Goal: Information Seeking & Learning: Check status

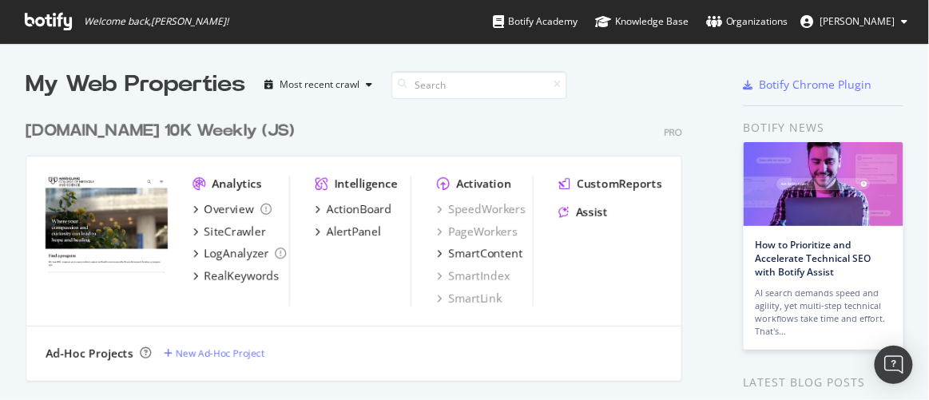
scroll to position [389, 906]
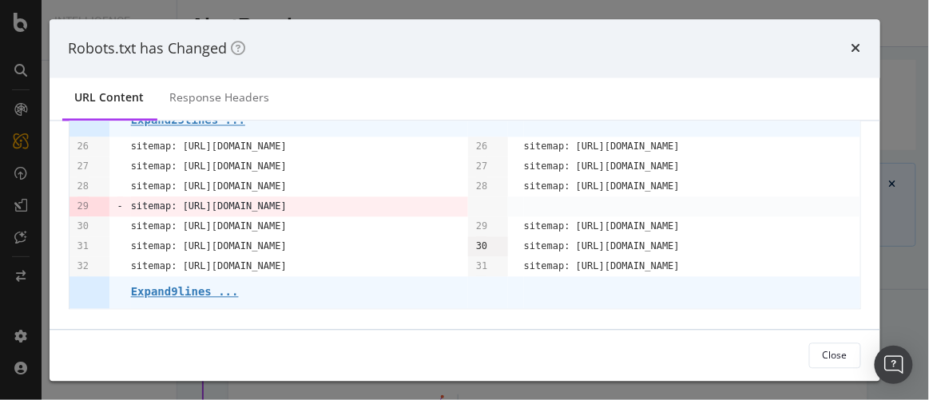
scroll to position [153, 0]
click at [167, 289] on pre "Expand 9 lines ..." at bounding box center [185, 292] width 108 height 13
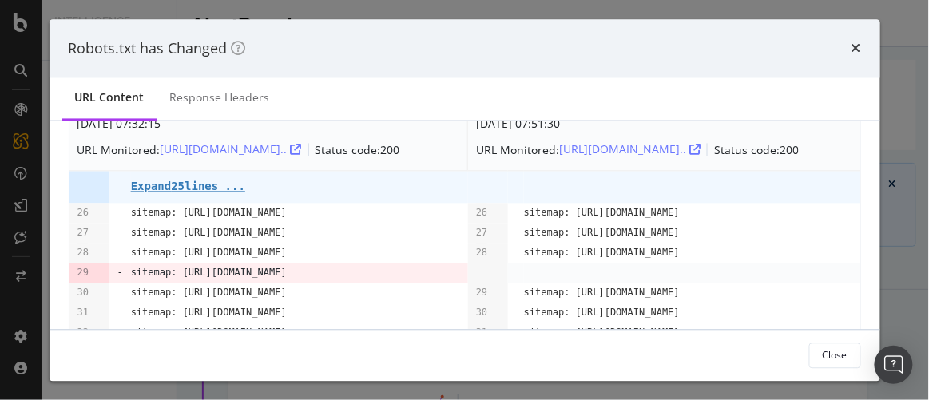
scroll to position [0, 0]
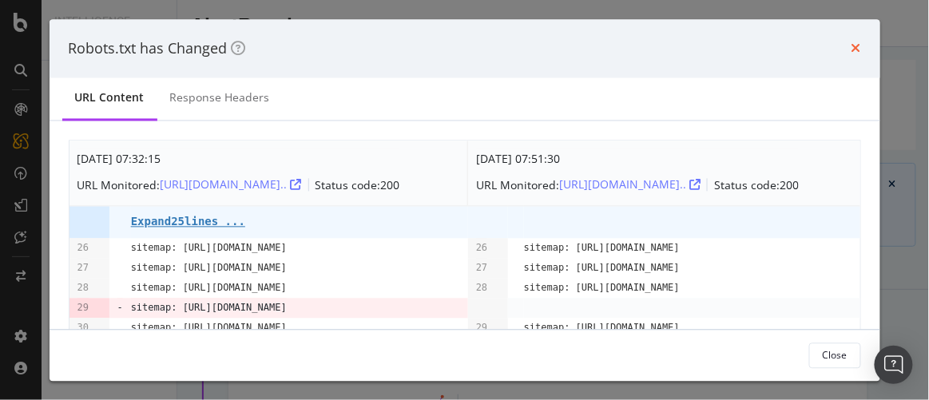
click at [854, 46] on icon "times" at bounding box center [856, 48] width 10 height 13
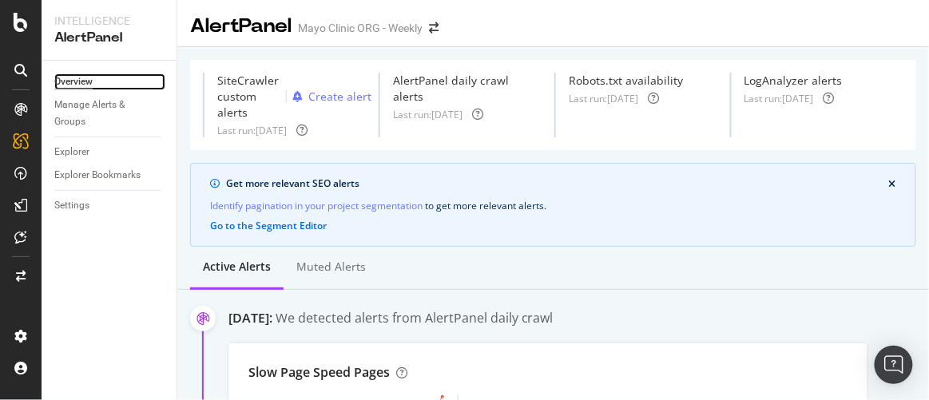
click at [77, 78] on div "Overview" at bounding box center [73, 81] width 38 height 17
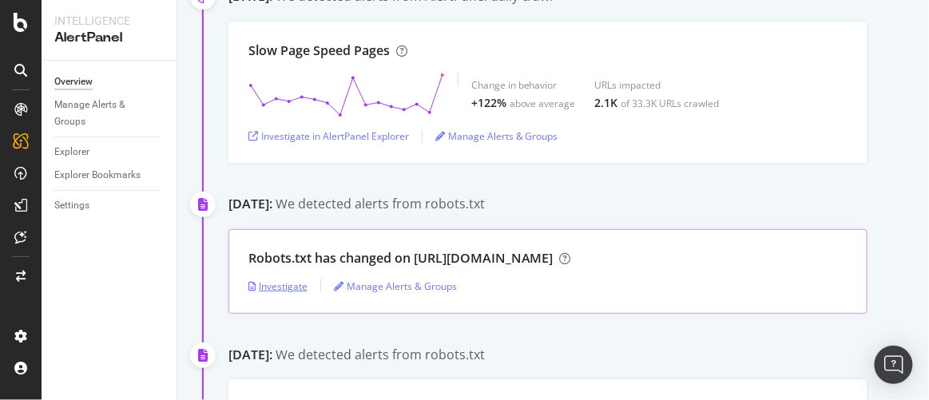
click at [271, 280] on div "Investigate" at bounding box center [277, 286] width 59 height 14
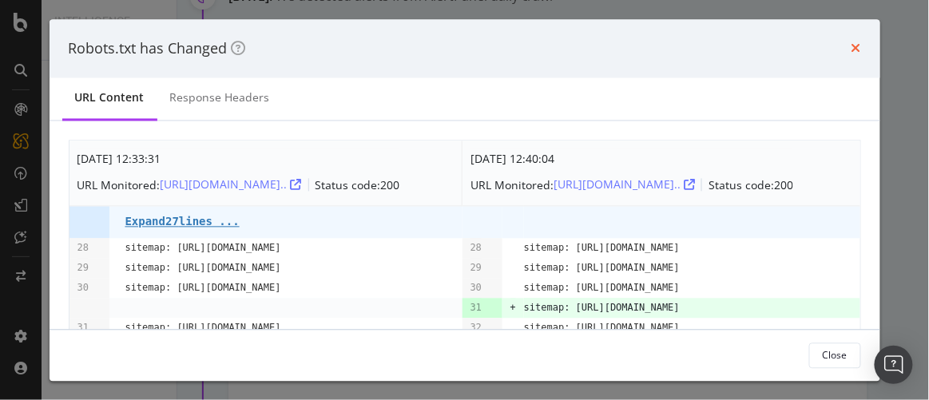
click at [859, 48] on icon "times" at bounding box center [856, 48] width 10 height 13
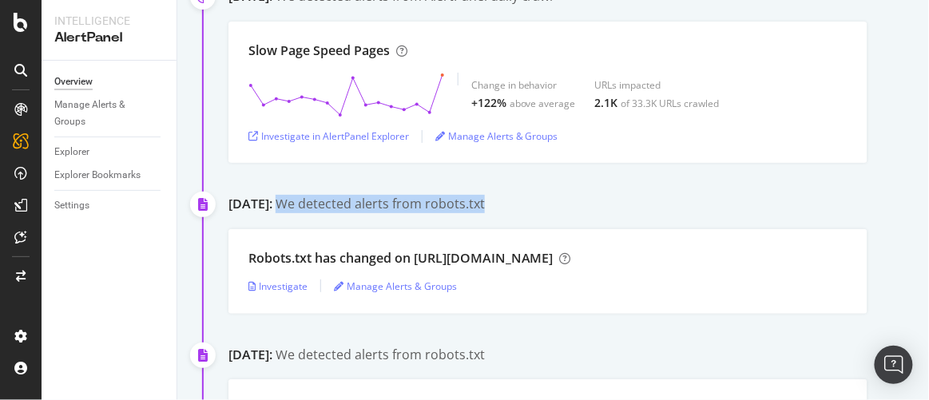
drag, startPoint x: 359, startPoint y: 200, endPoint x: 565, endPoint y: 198, distance: 206.0
click at [565, 198] on div "September 3rd 2025: We detected alerts from robots.txt" at bounding box center [578, 206] width 700 height 22
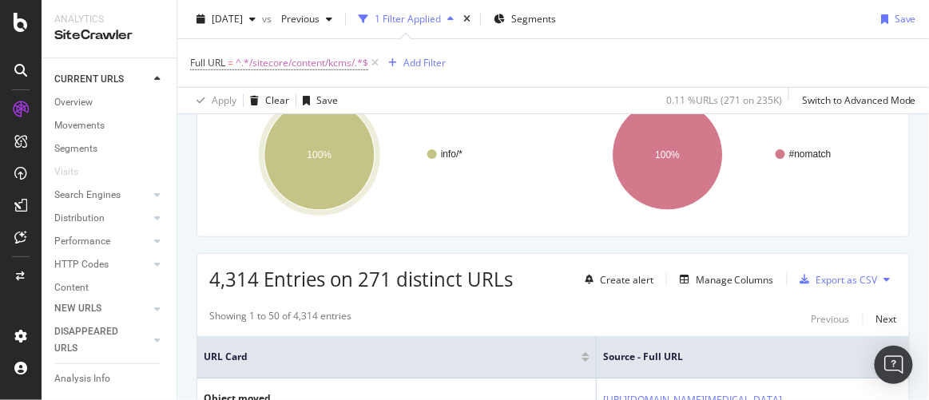
scroll to position [217, 0]
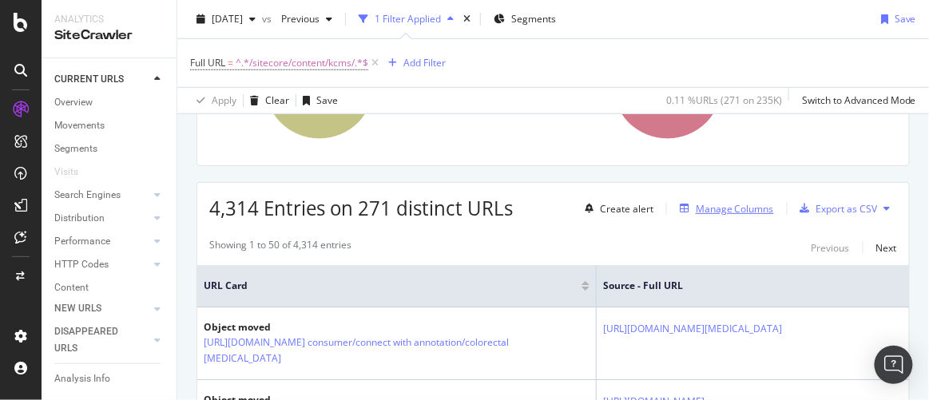
click at [712, 202] on div "Manage Columns" at bounding box center [734, 209] width 78 height 14
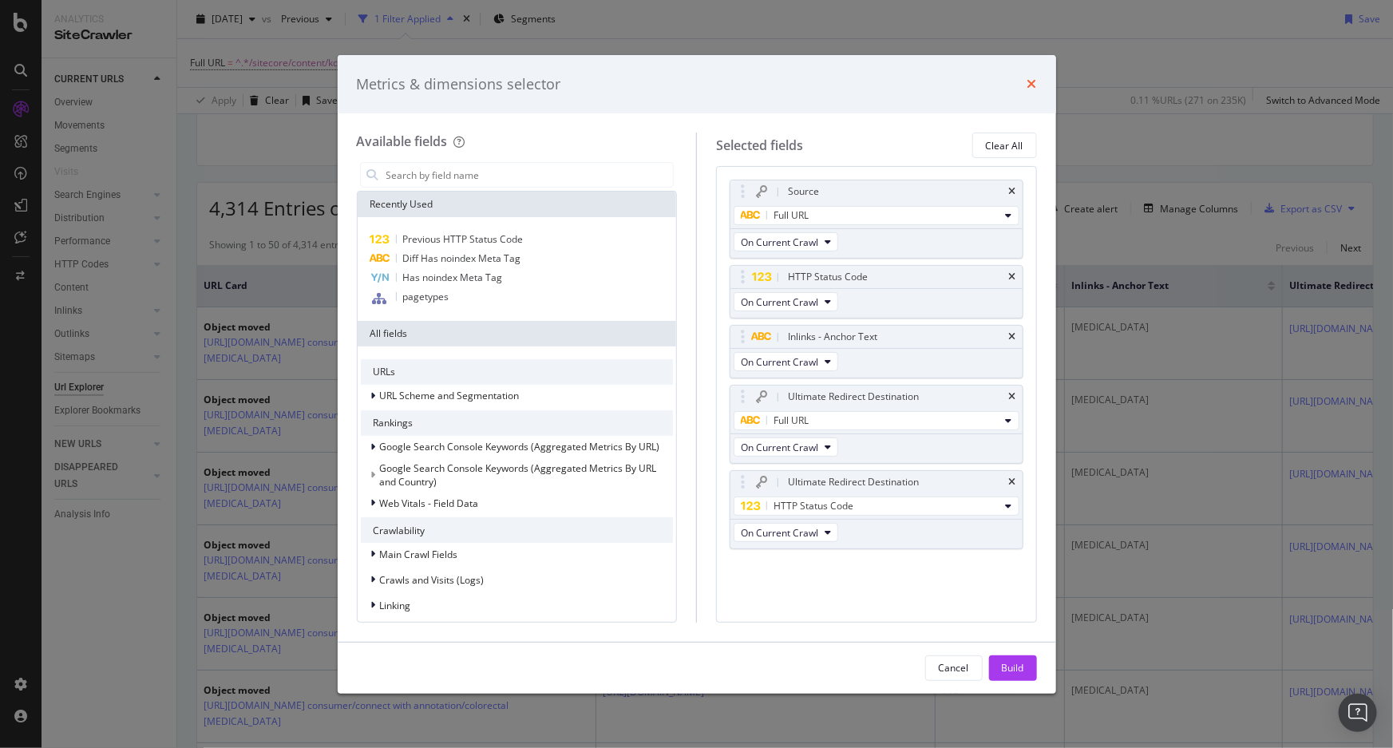
click at [928, 87] on icon "times" at bounding box center [1033, 83] width 10 height 13
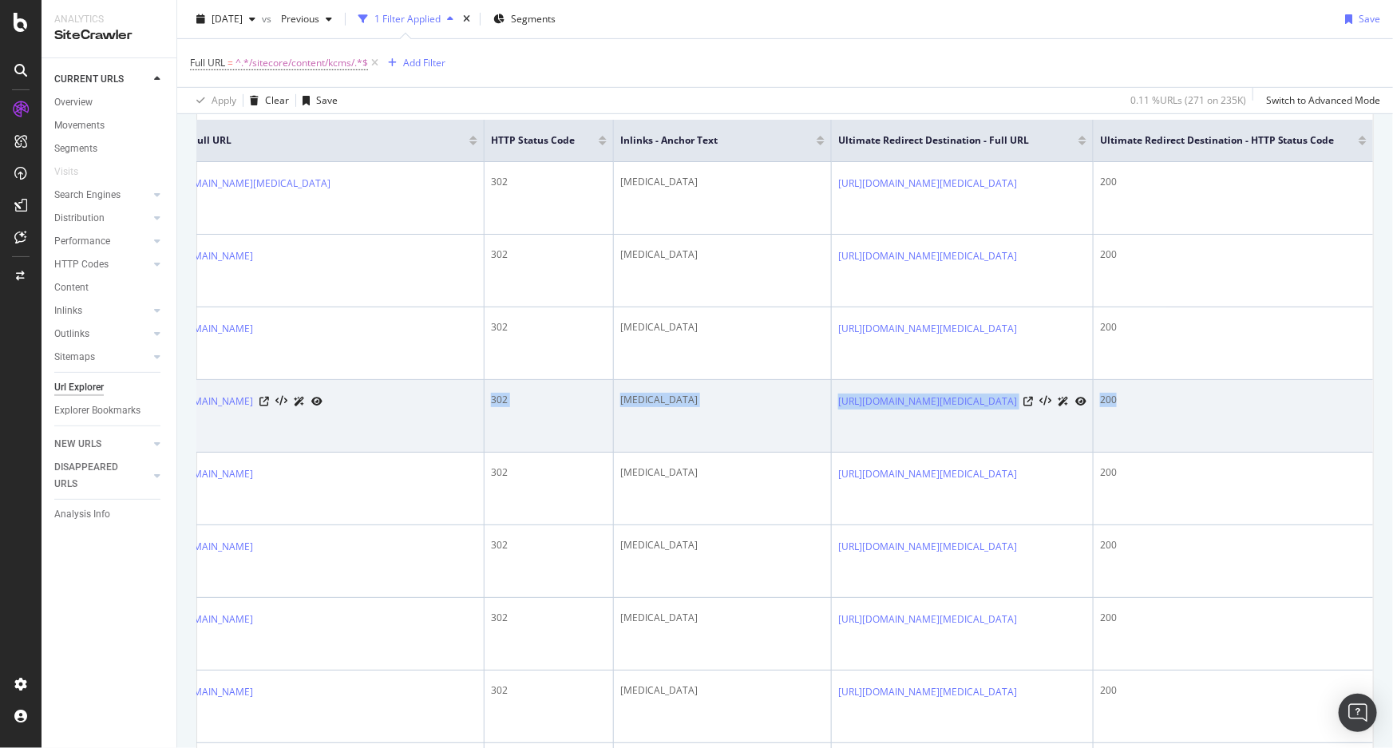
scroll to position [0, 588]
drag, startPoint x: 977, startPoint y: 464, endPoint x: 1159, endPoint y: 462, distance: 182.1
click at [928, 399] on tr "Object moved https://www.mayoclinic.org/sitecore/content/kcms/gbs/patient consu…" at bounding box center [559, 416] width 1627 height 73
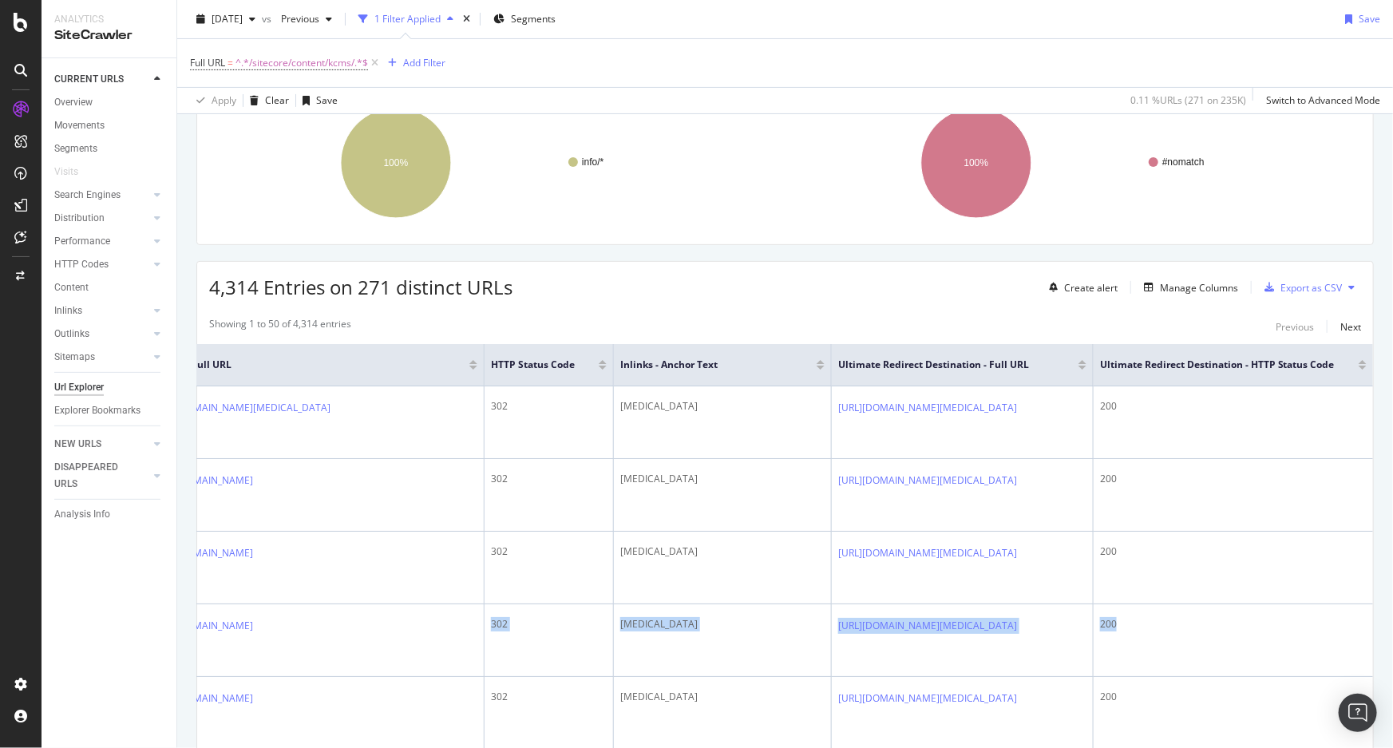
scroll to position [0, 0]
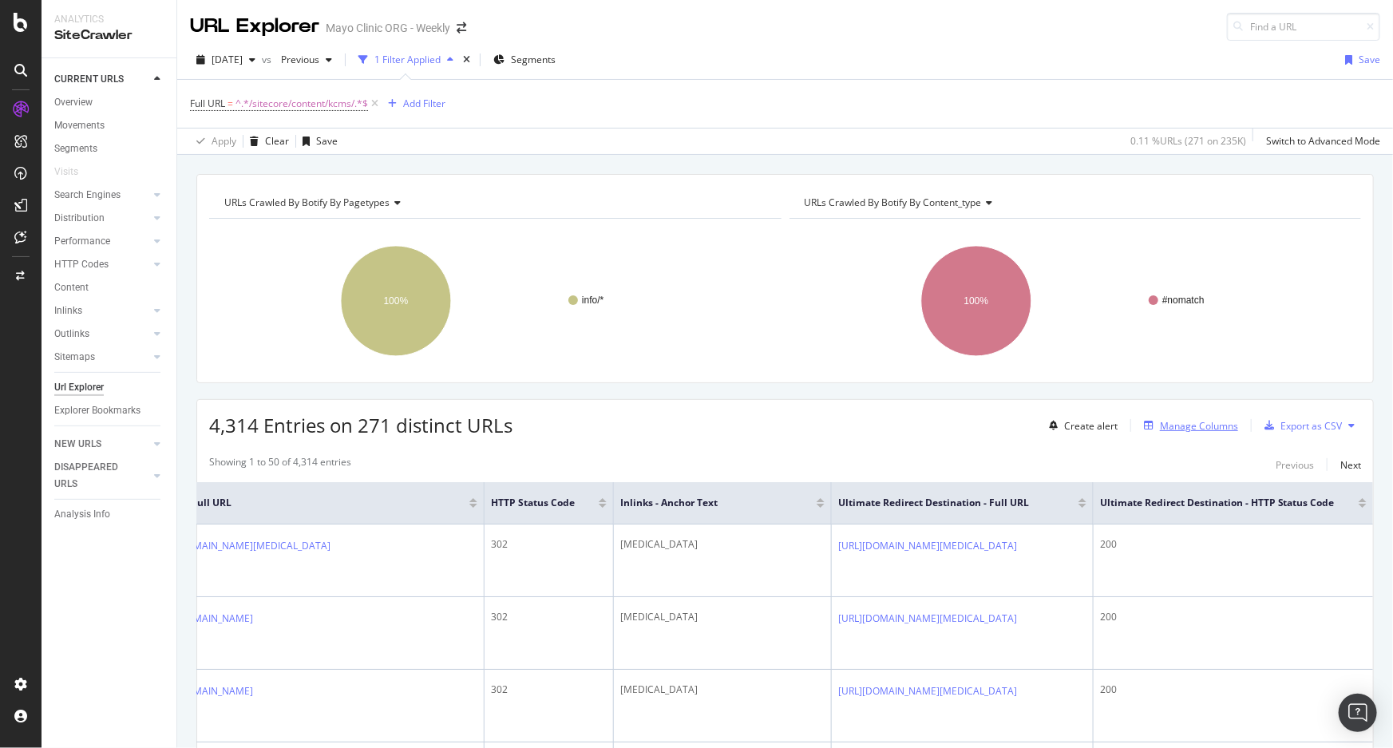
click at [928, 399] on div "Manage Columns" at bounding box center [1199, 426] width 78 height 14
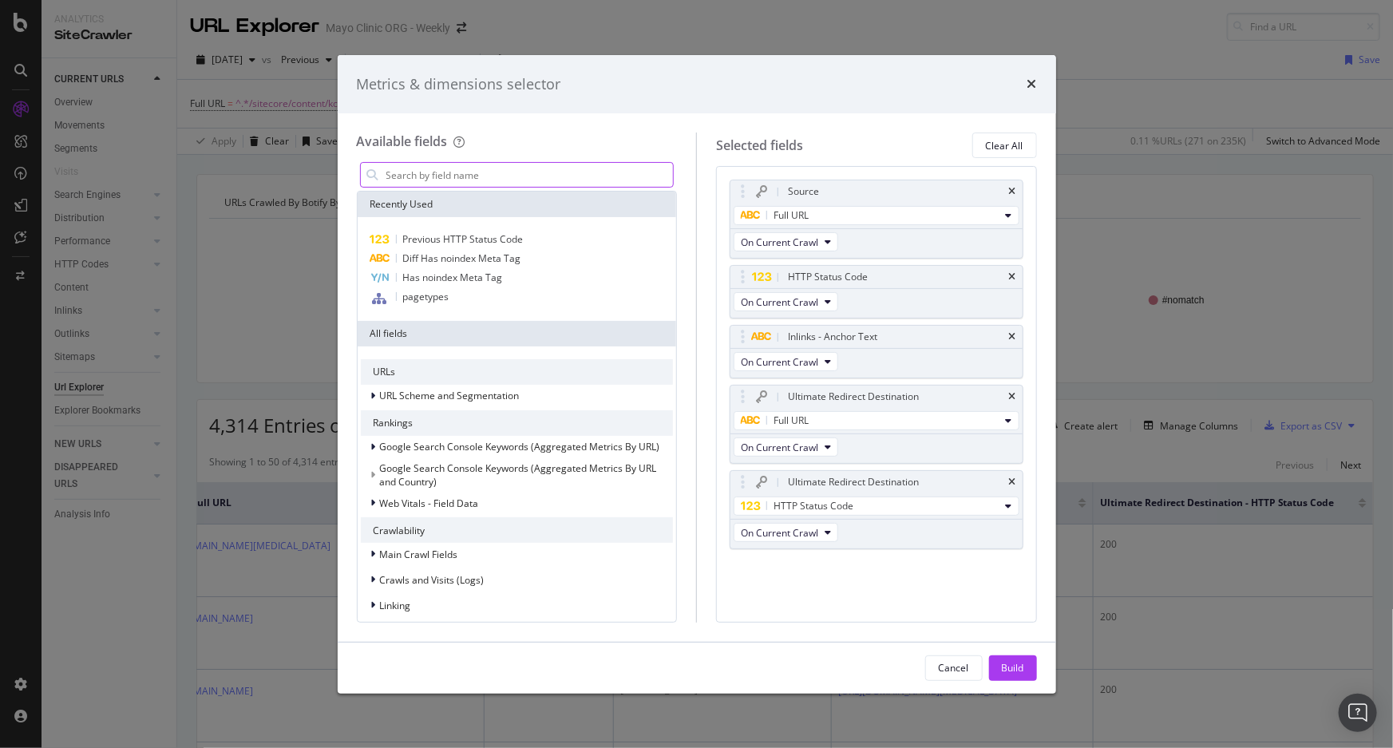
click at [409, 179] on input "modal" at bounding box center [529, 175] width 289 height 24
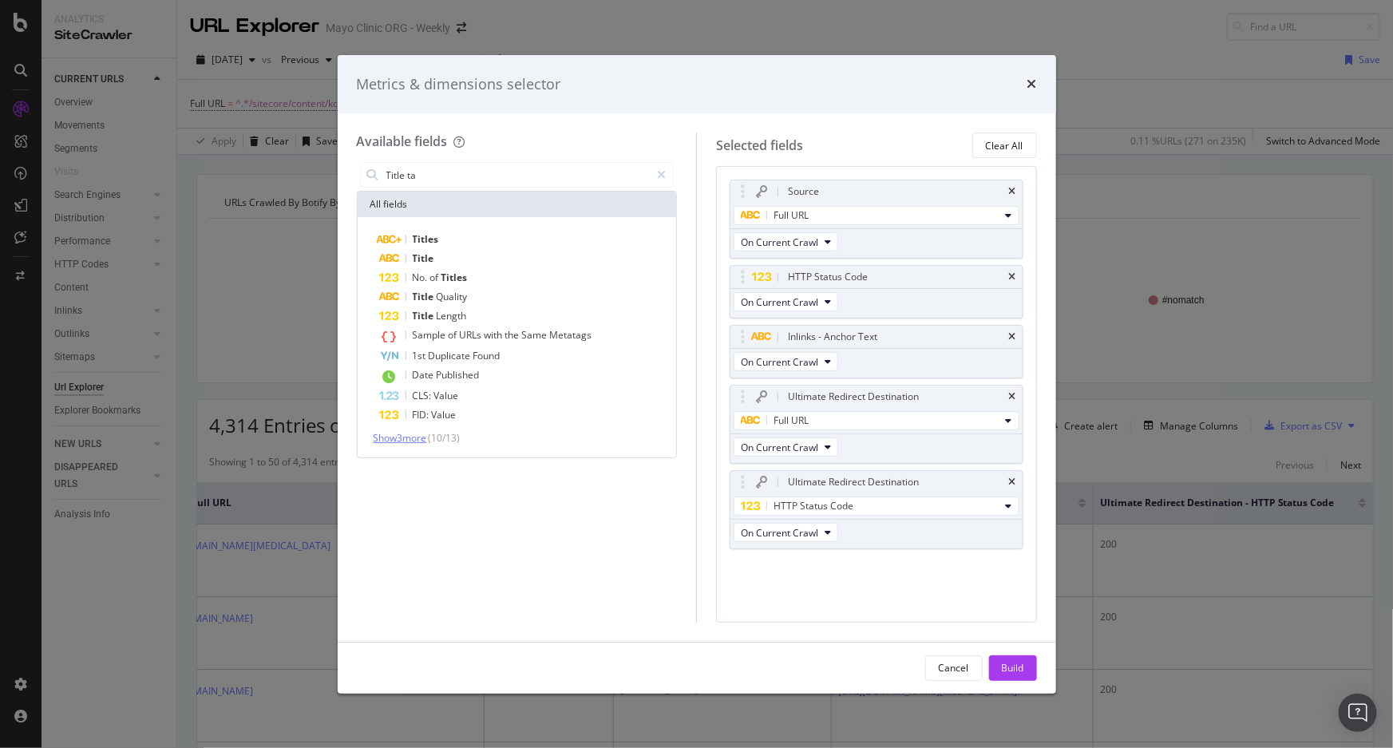
type input "Title ta"
click at [407, 399] on span "Show 3 more" at bounding box center [400, 438] width 53 height 14
click at [555, 26] on div "Metrics & dimensions selector Available fields Title ta All fields Titles Title…" at bounding box center [696, 374] width 1393 height 748
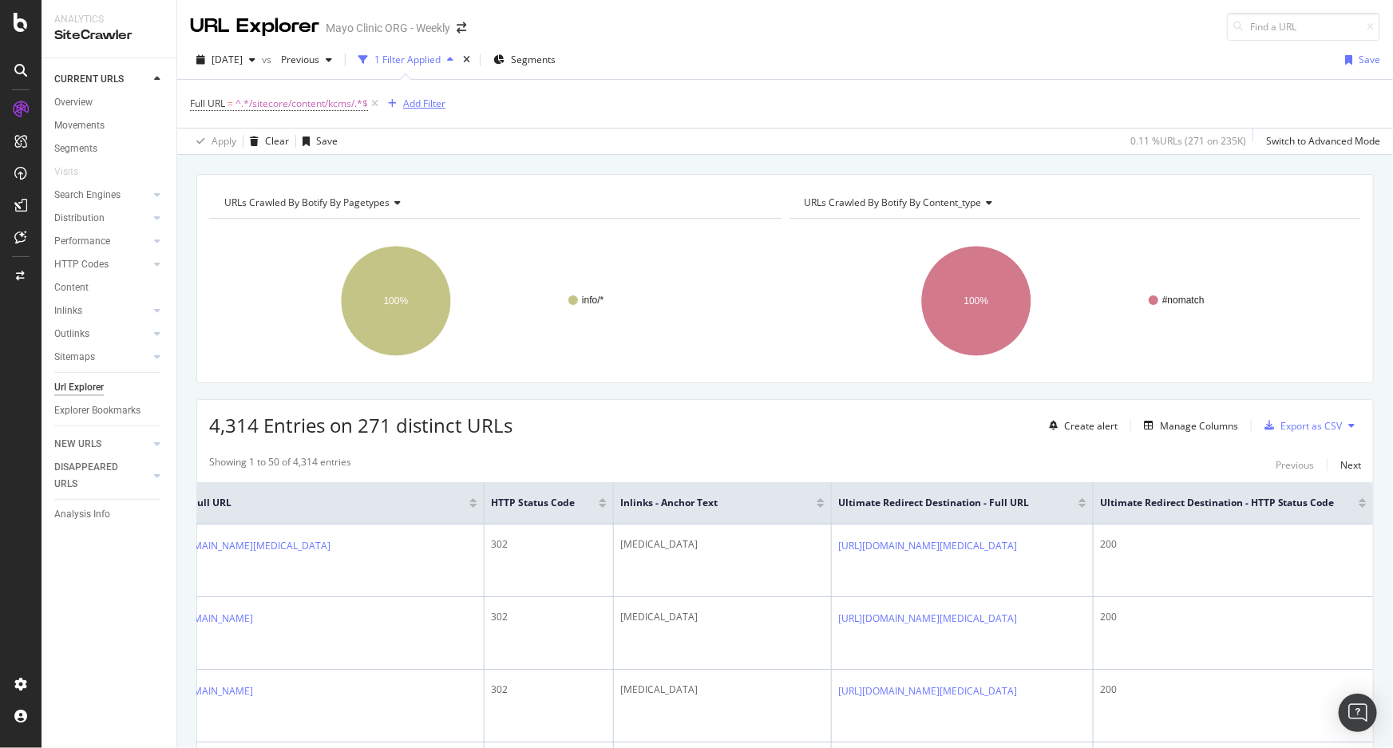
click at [430, 100] on div "Add Filter" at bounding box center [424, 104] width 42 height 14
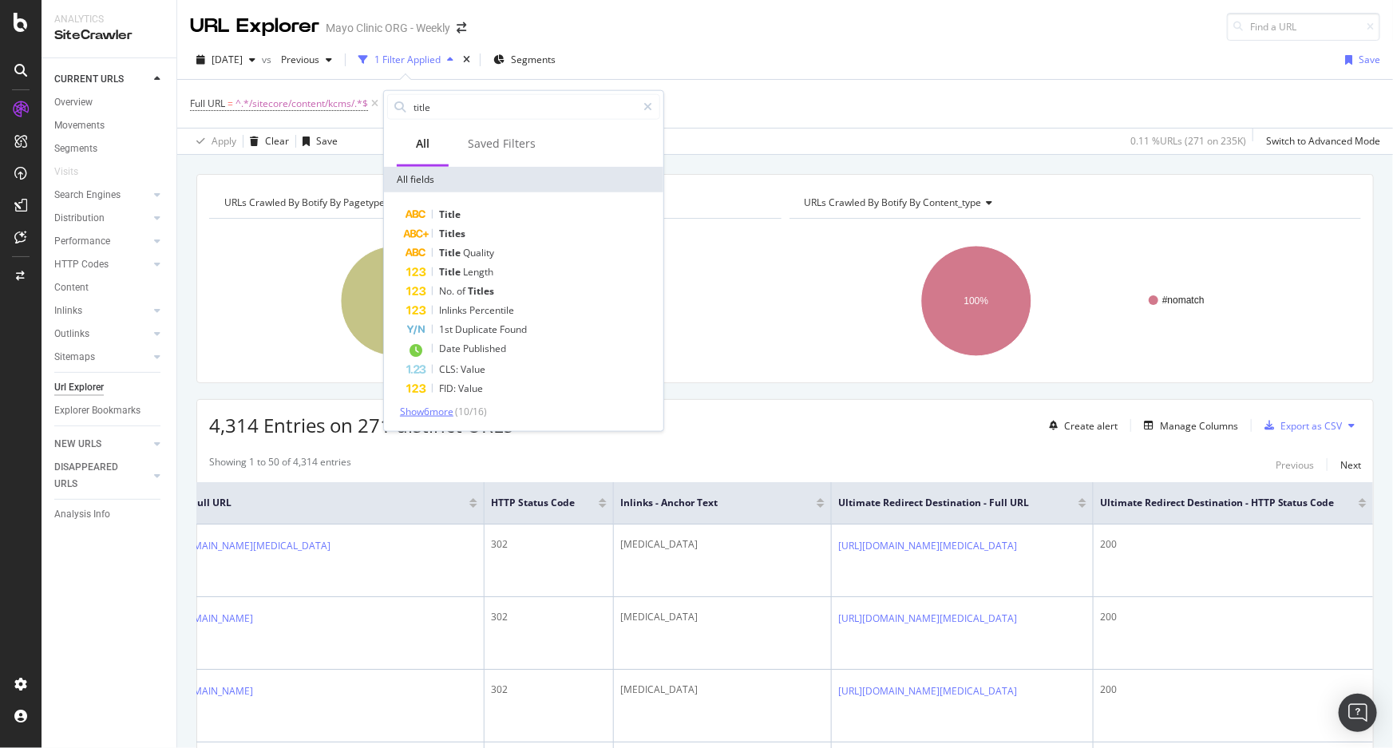
type input "title"
click at [451, 399] on span "Show 6 more" at bounding box center [426, 412] width 53 height 14
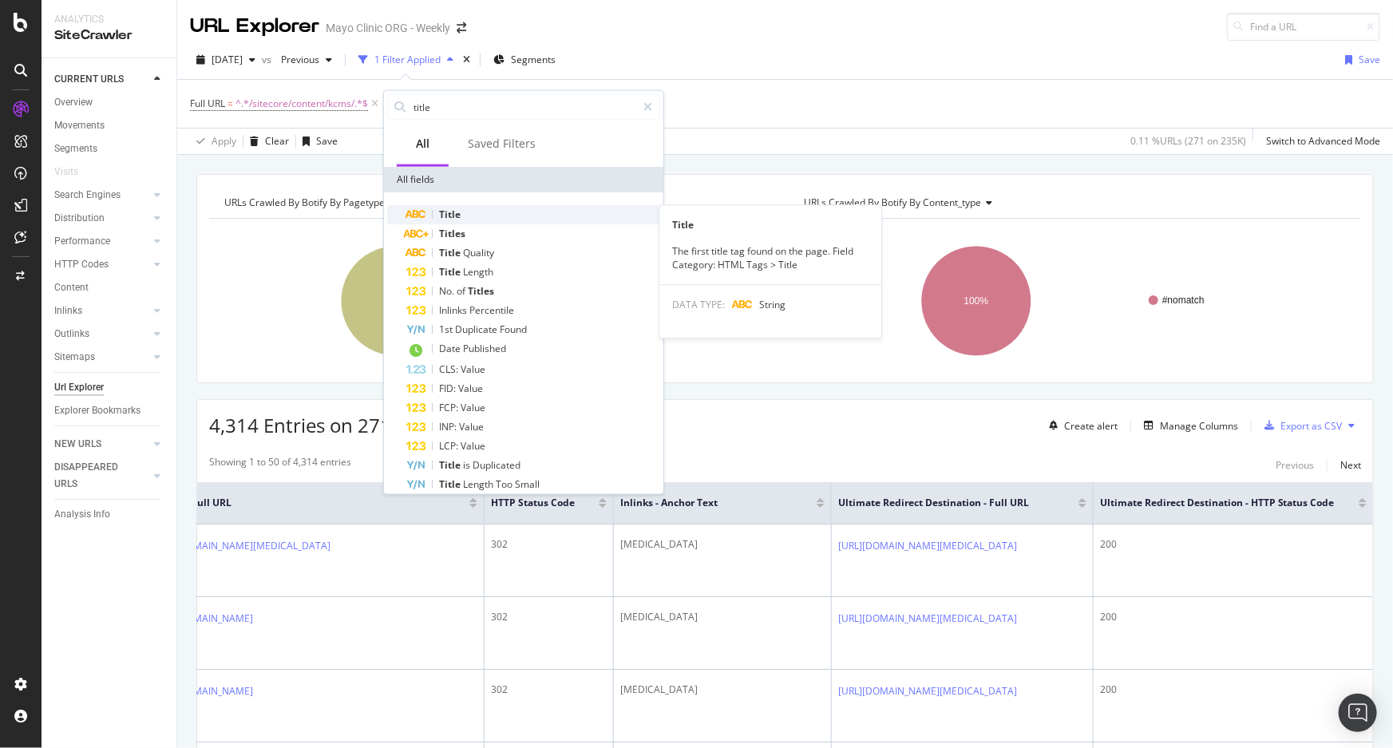
click at [461, 208] on div "Title" at bounding box center [533, 214] width 254 height 19
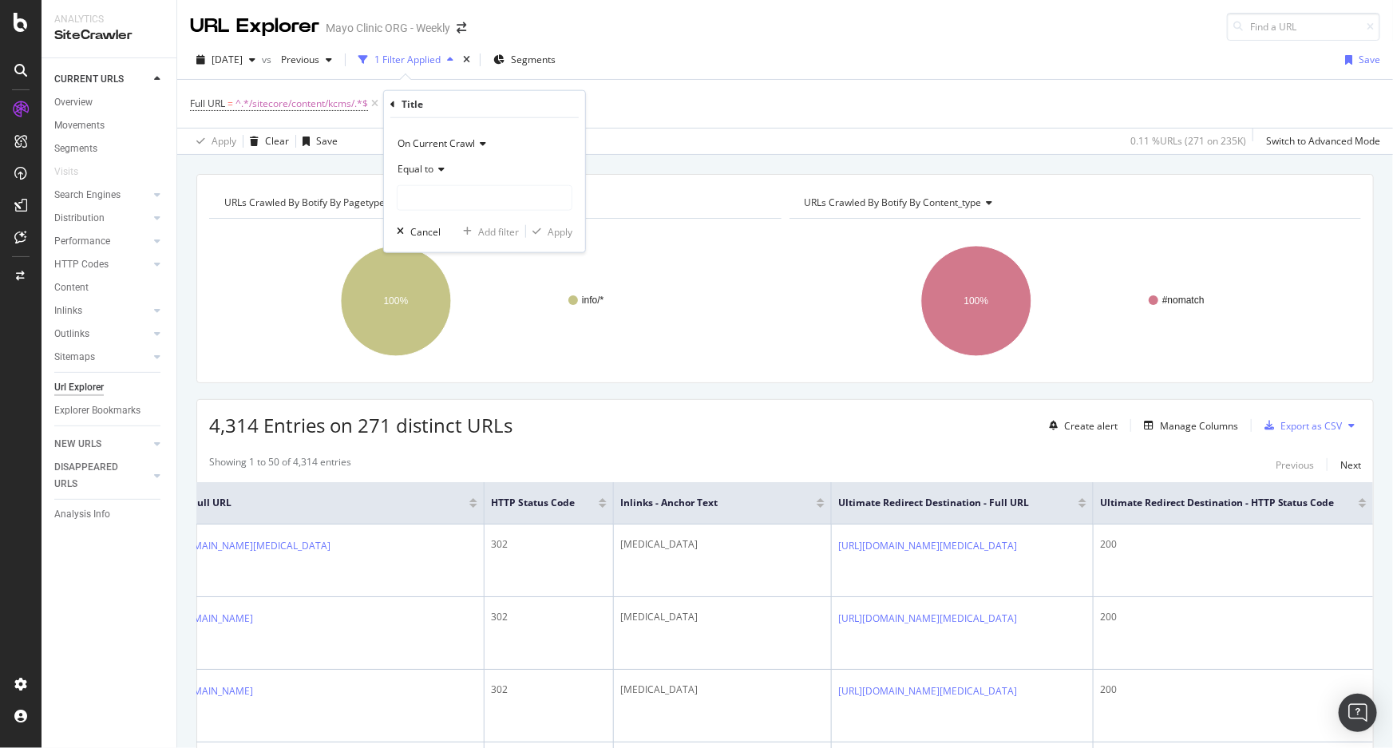
click at [443, 169] on icon at bounding box center [439, 169] width 11 height 10
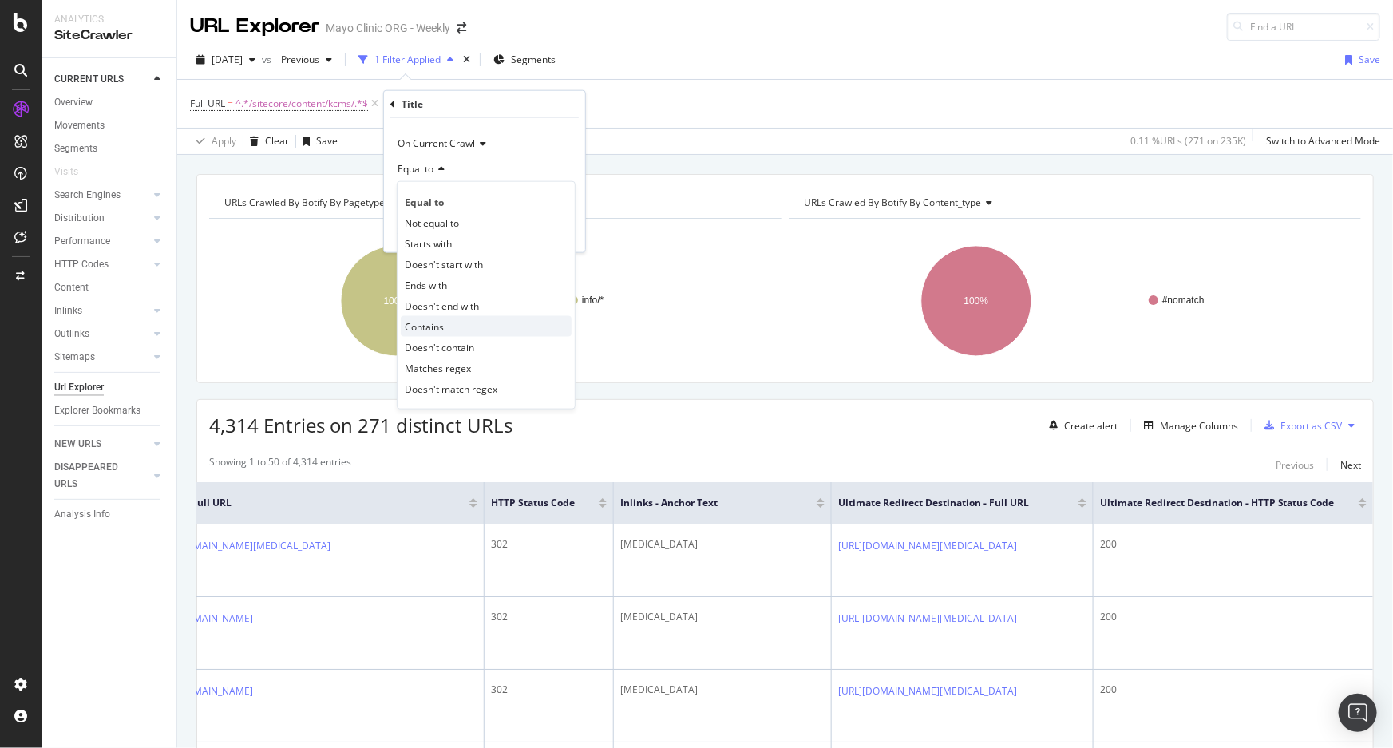
click at [441, 323] on span "Contains" at bounding box center [424, 326] width 39 height 14
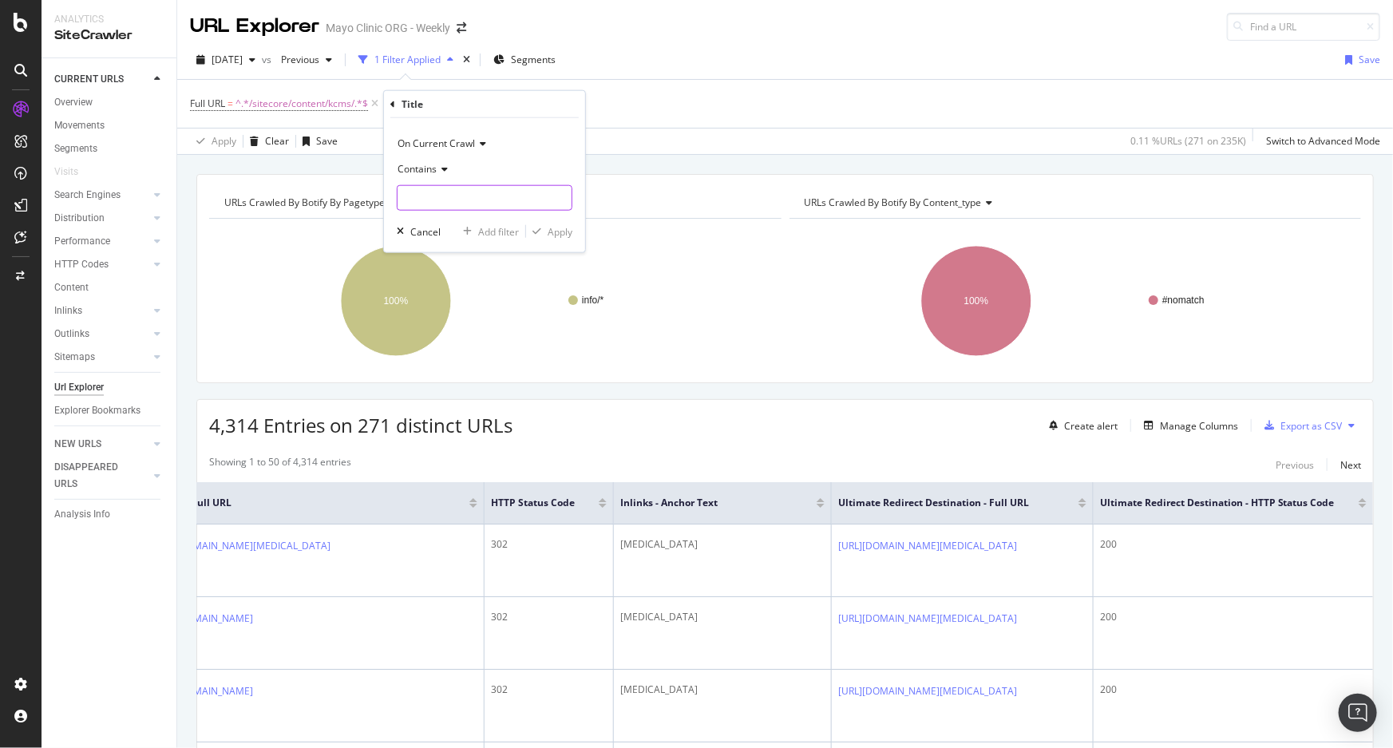
click at [435, 199] on input "text" at bounding box center [485, 198] width 174 height 26
type input "Page Not Found"
click at [567, 229] on div "Apply" at bounding box center [560, 231] width 25 height 14
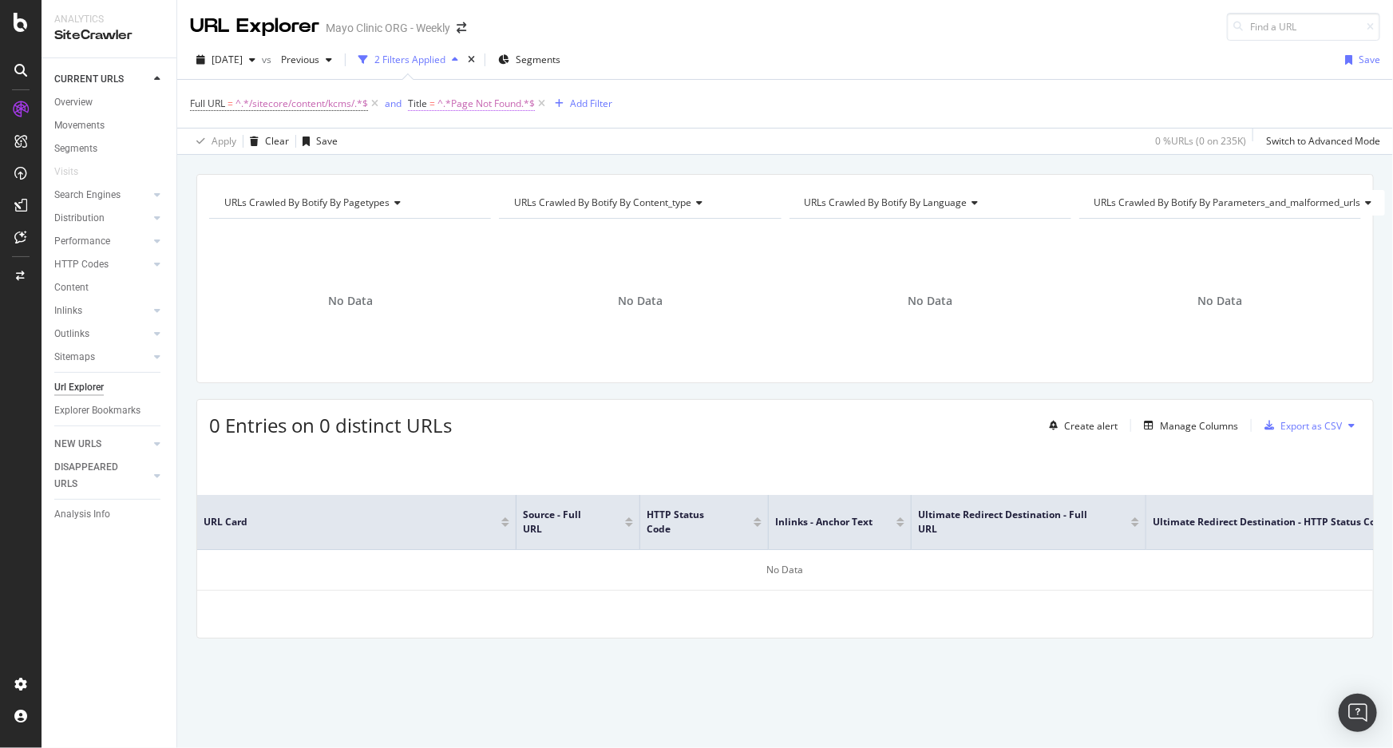
click at [471, 103] on span "^.*Page Not Found.*$" at bounding box center [486, 104] width 97 height 22
click at [719, 49] on div "2025 Sep. 3rd vs Previous 2 Filters Applied Segments Save" at bounding box center [785, 63] width 1216 height 32
click at [377, 102] on icon at bounding box center [375, 104] width 14 height 16
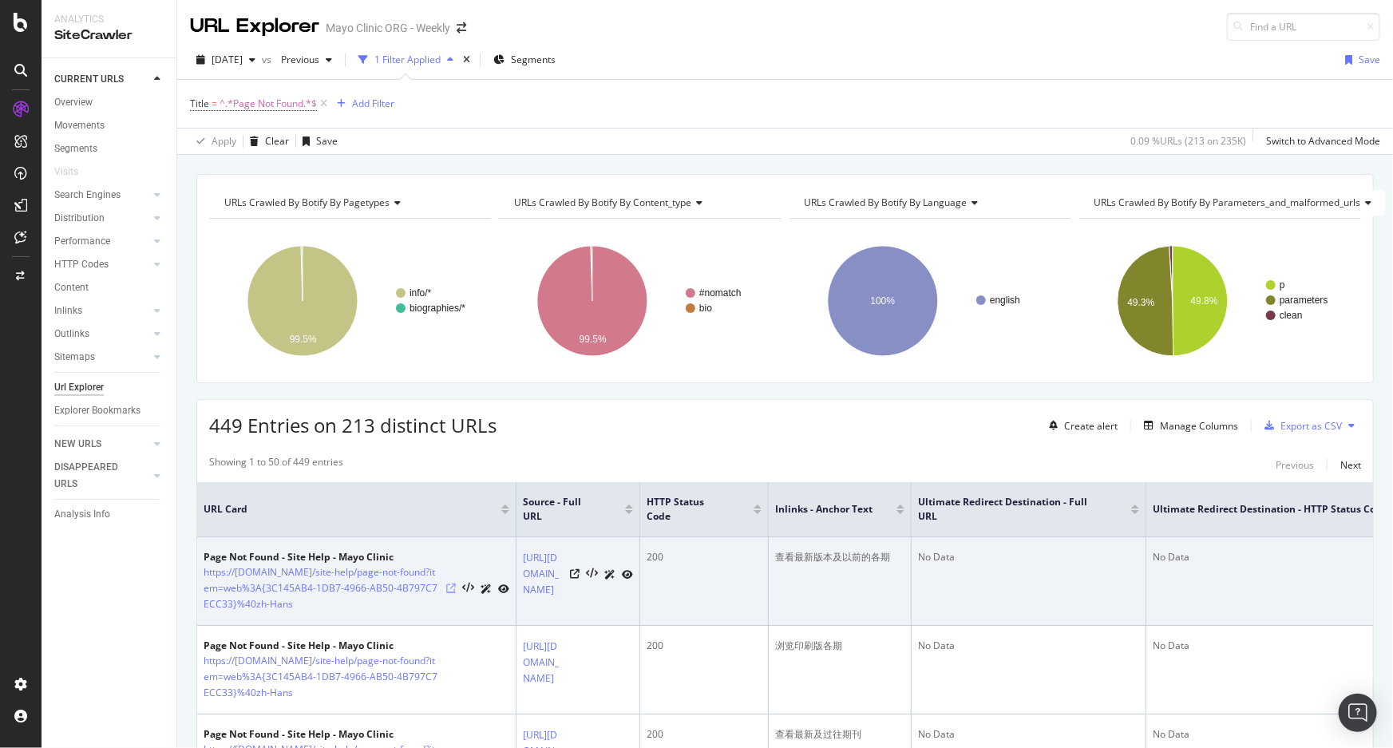
click at [449, 399] on icon at bounding box center [451, 589] width 10 height 10
click at [453, 399] on icon at bounding box center [451, 589] width 10 height 10
click at [591, 399] on icon at bounding box center [592, 574] width 12 height 11
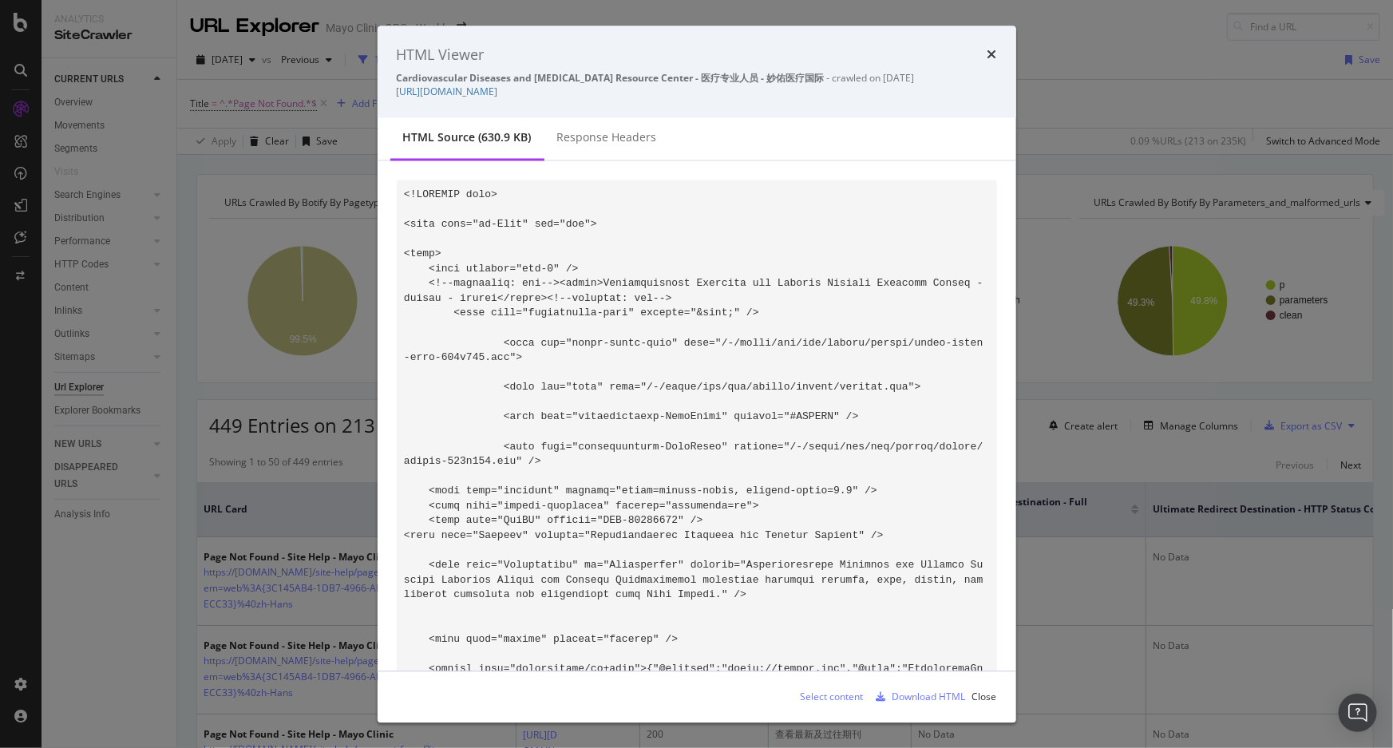
scroll to position [384, 0]
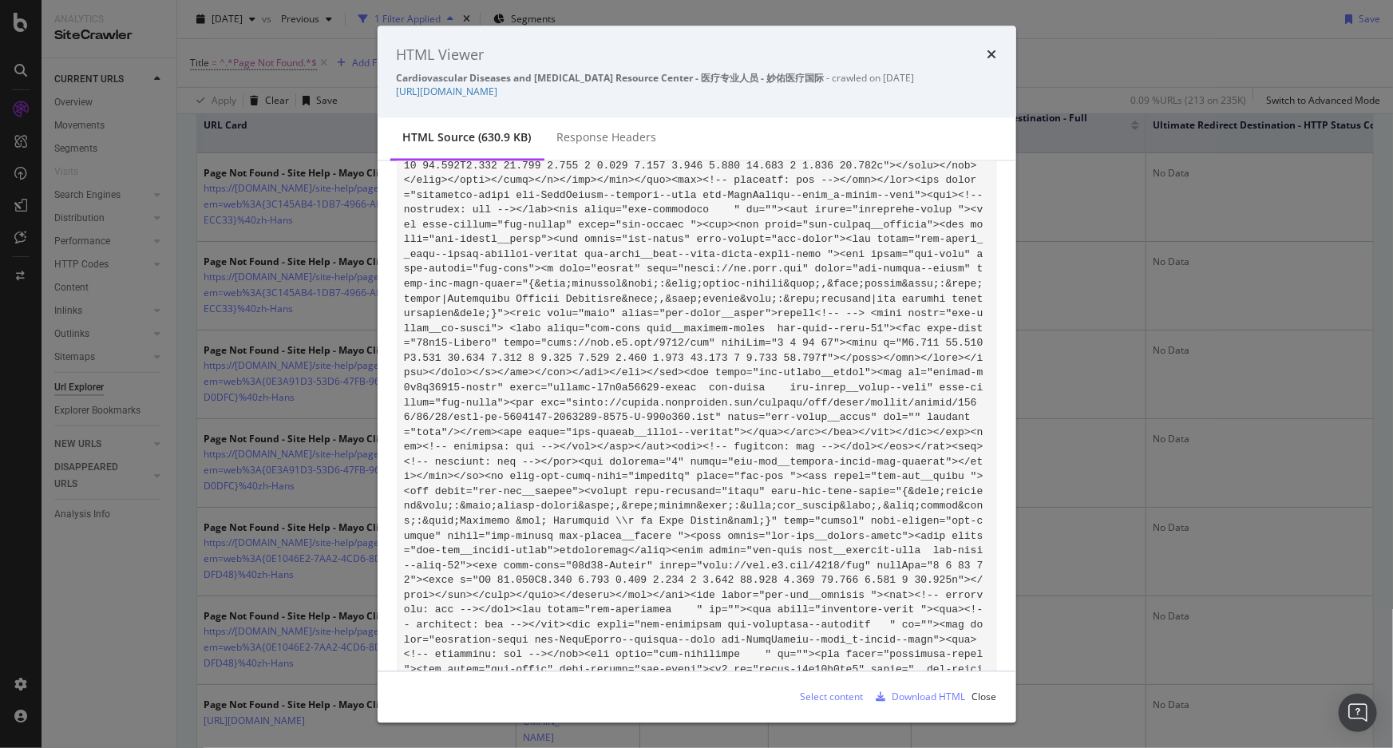
scroll to position [11106, 0]
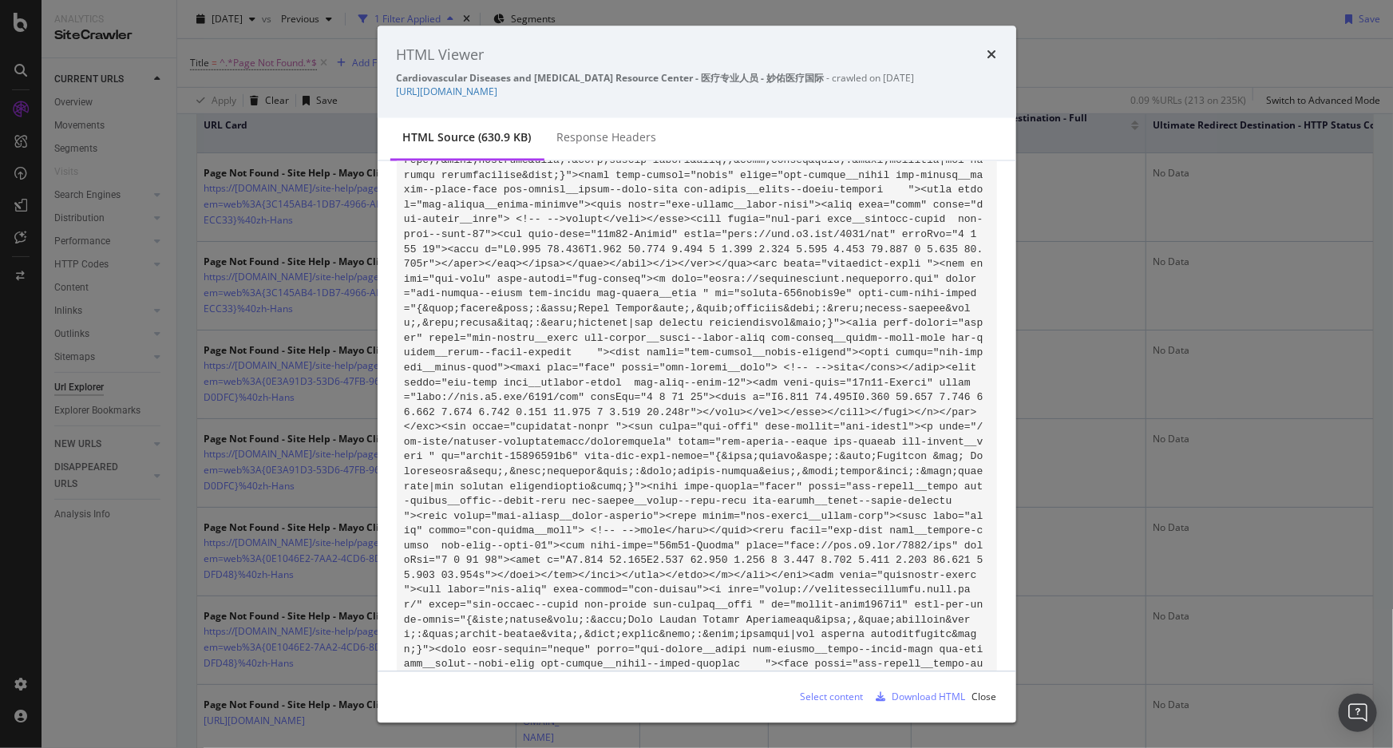
drag, startPoint x: 606, startPoint y: 217, endPoint x: 566, endPoint y: 271, distance: 67.4
drag, startPoint x: 566, startPoint y: 271, endPoint x: 709, endPoint y: 248, distance: 144.9
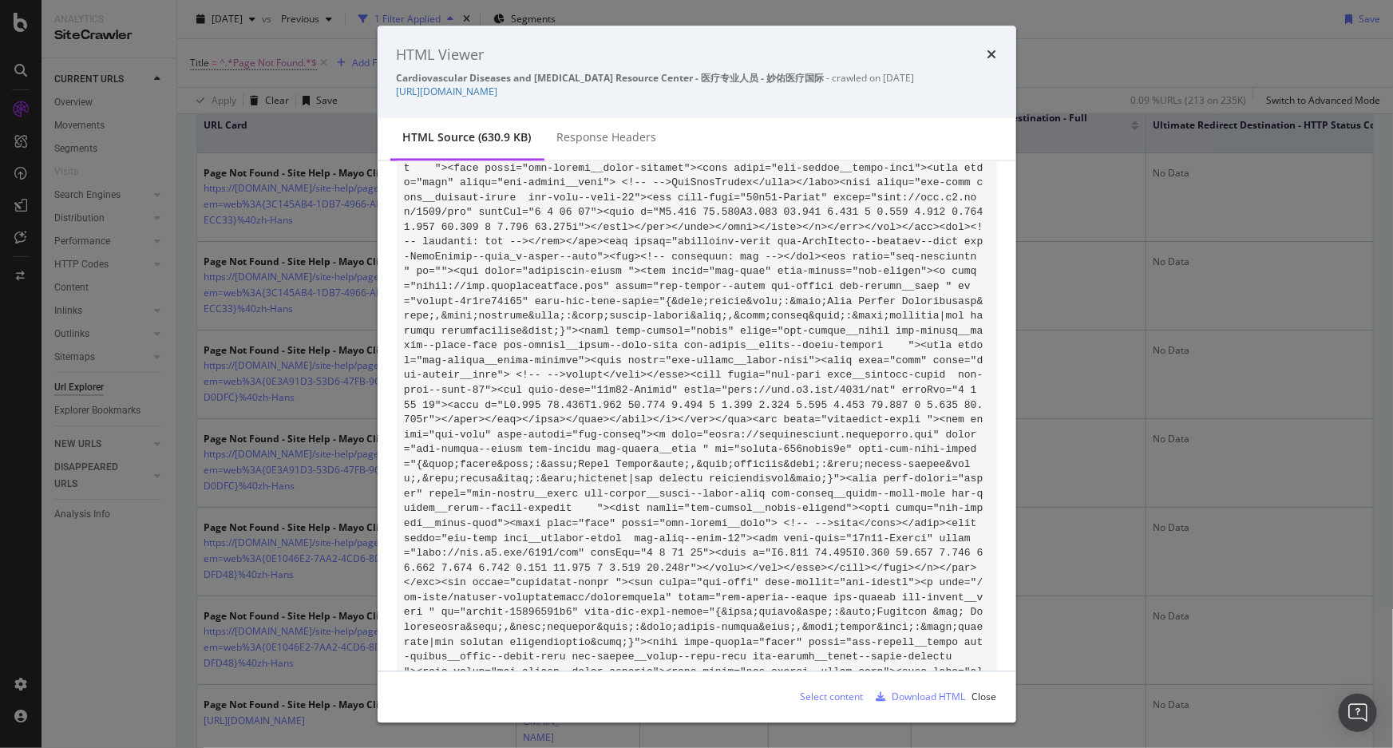
scroll to position [10795, 0]
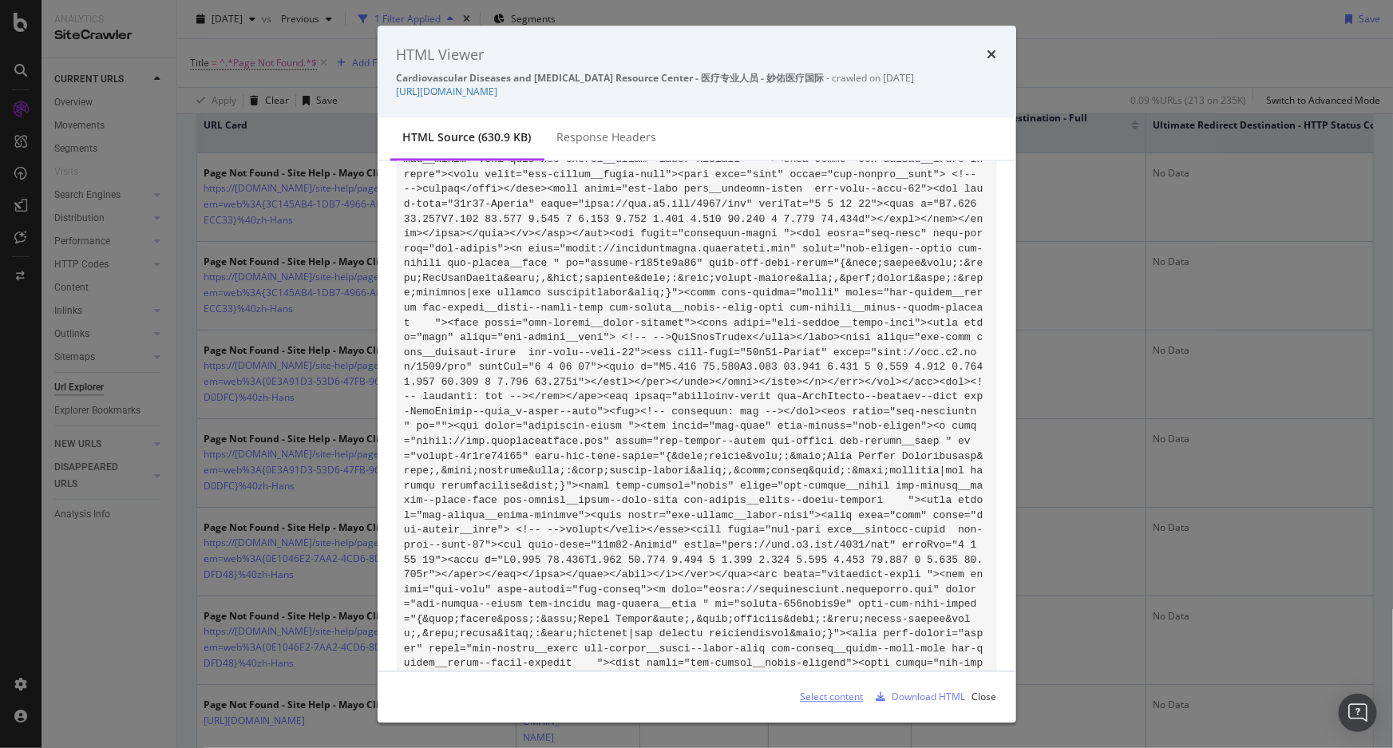
click at [828, 399] on div "Select content" at bounding box center [832, 697] width 63 height 14
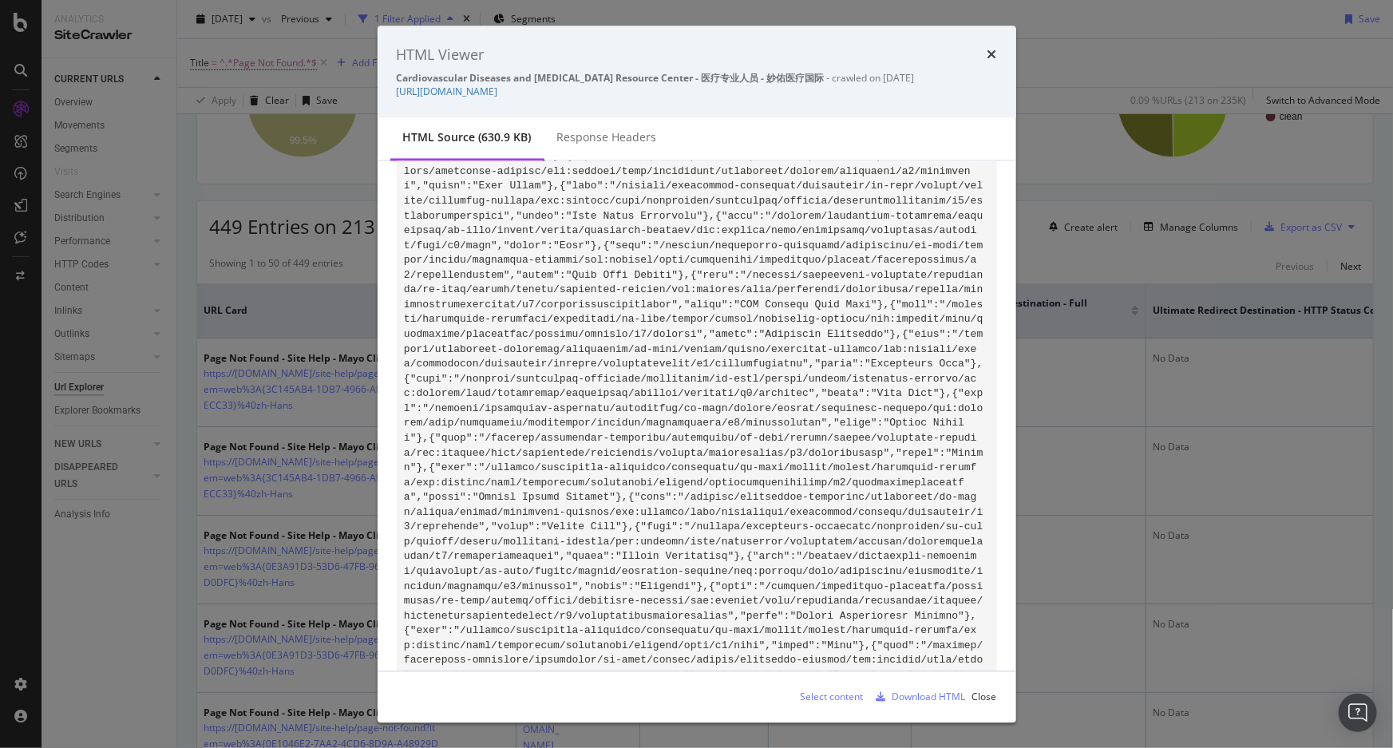
scroll to position [52966, 0]
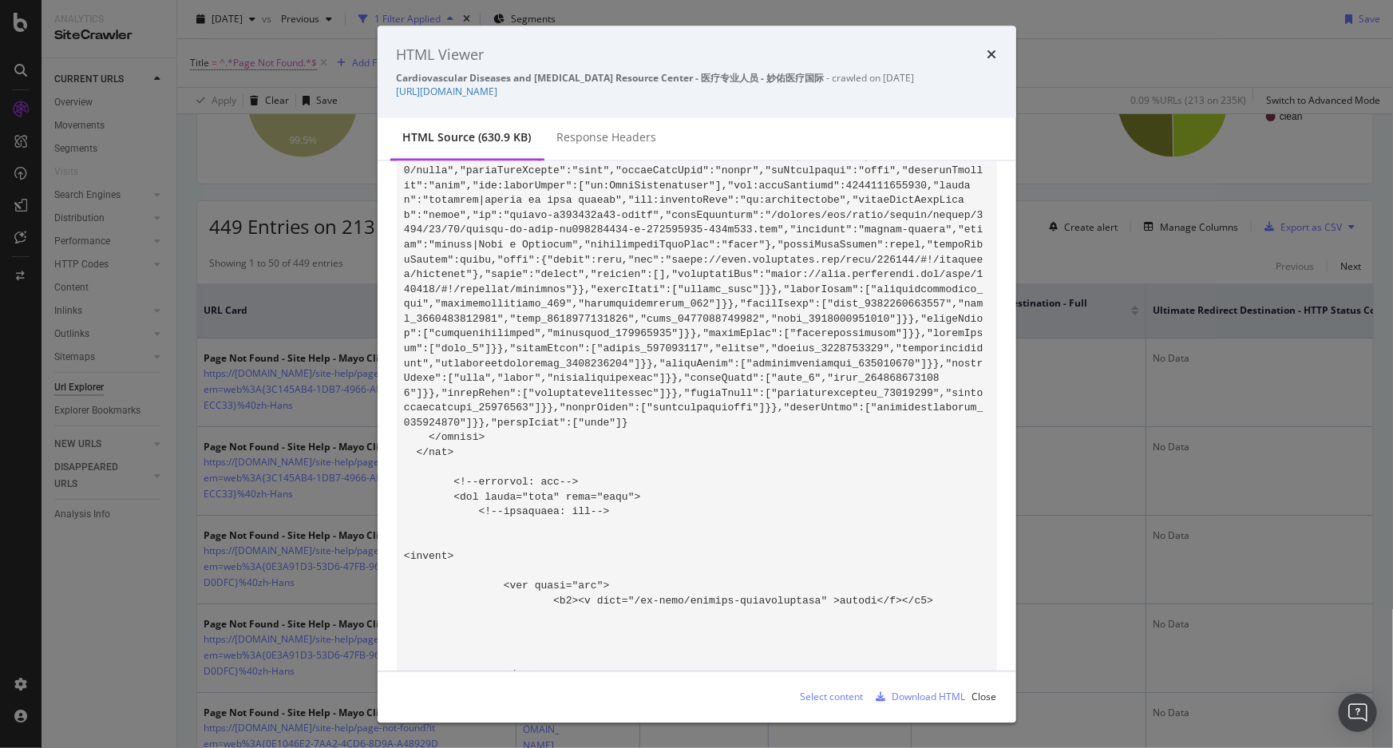
drag, startPoint x: 450, startPoint y: 399, endPoint x: 491, endPoint y: 399, distance: 41.5
copy code "印刷版本"
click at [928, 49] on icon "times" at bounding box center [993, 55] width 10 height 13
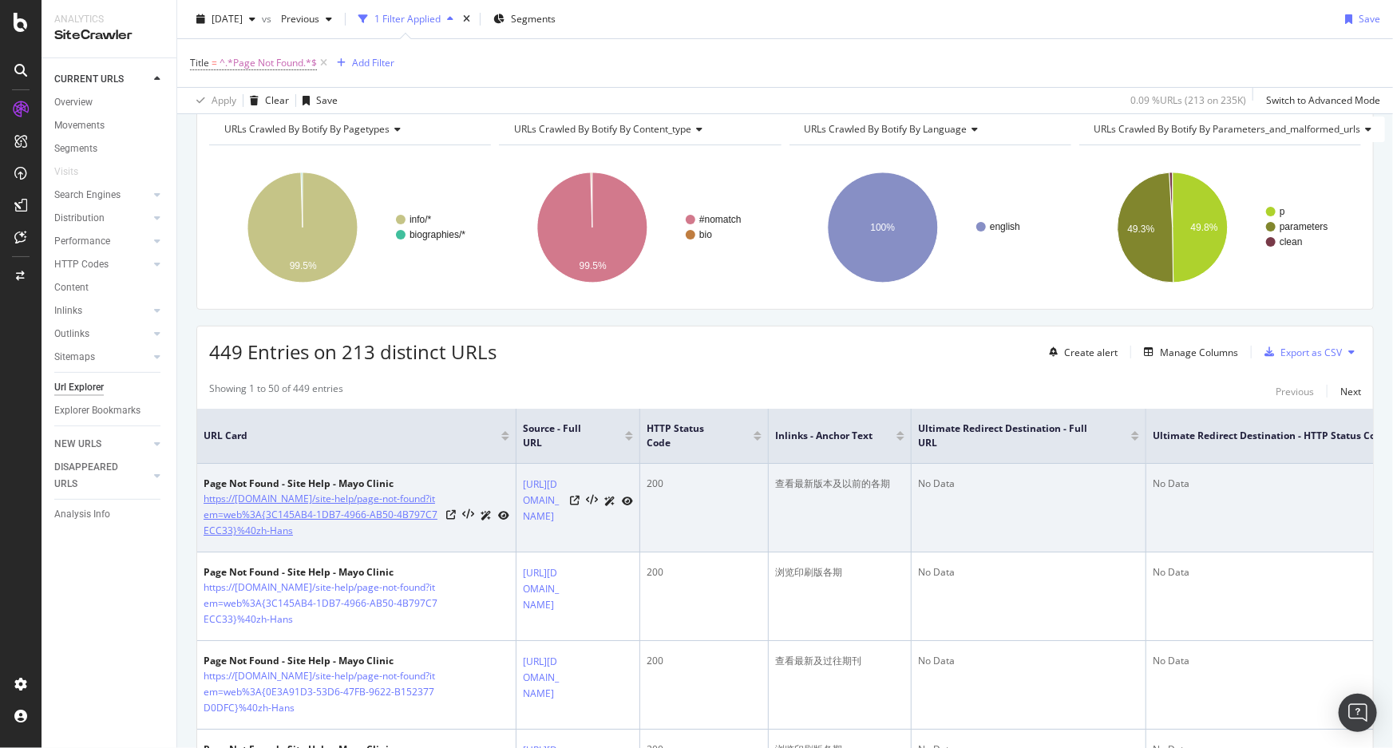
scroll to position [145, 0]
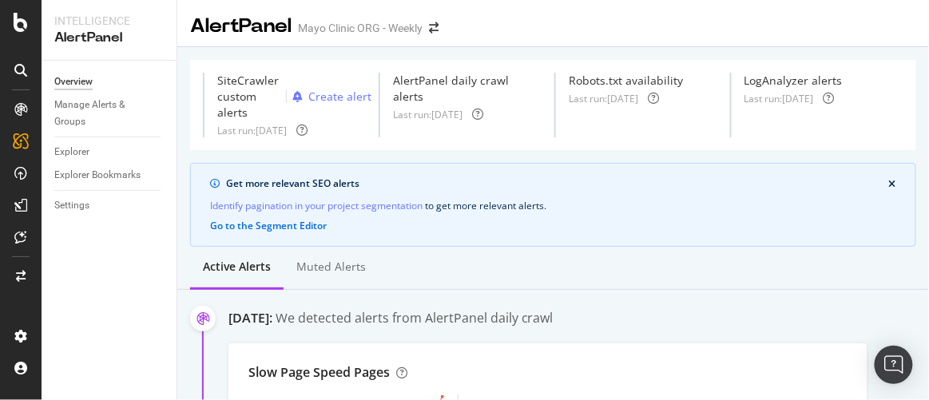
scroll to position [529, 0]
